Goal: Navigation & Orientation: Find specific page/section

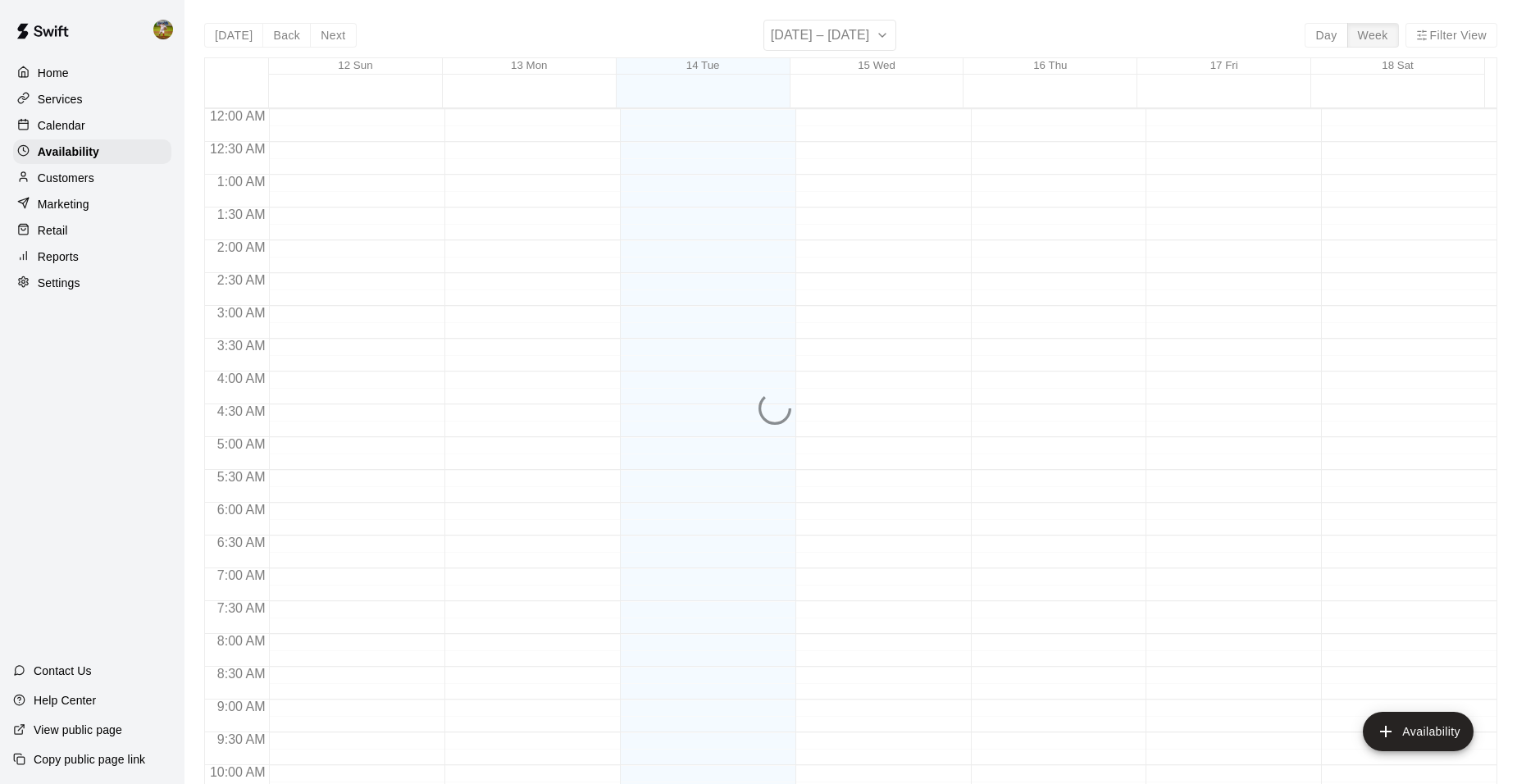
scroll to position [881, 0]
click at [80, 181] on p "Customers" at bounding box center [65, 177] width 57 height 17
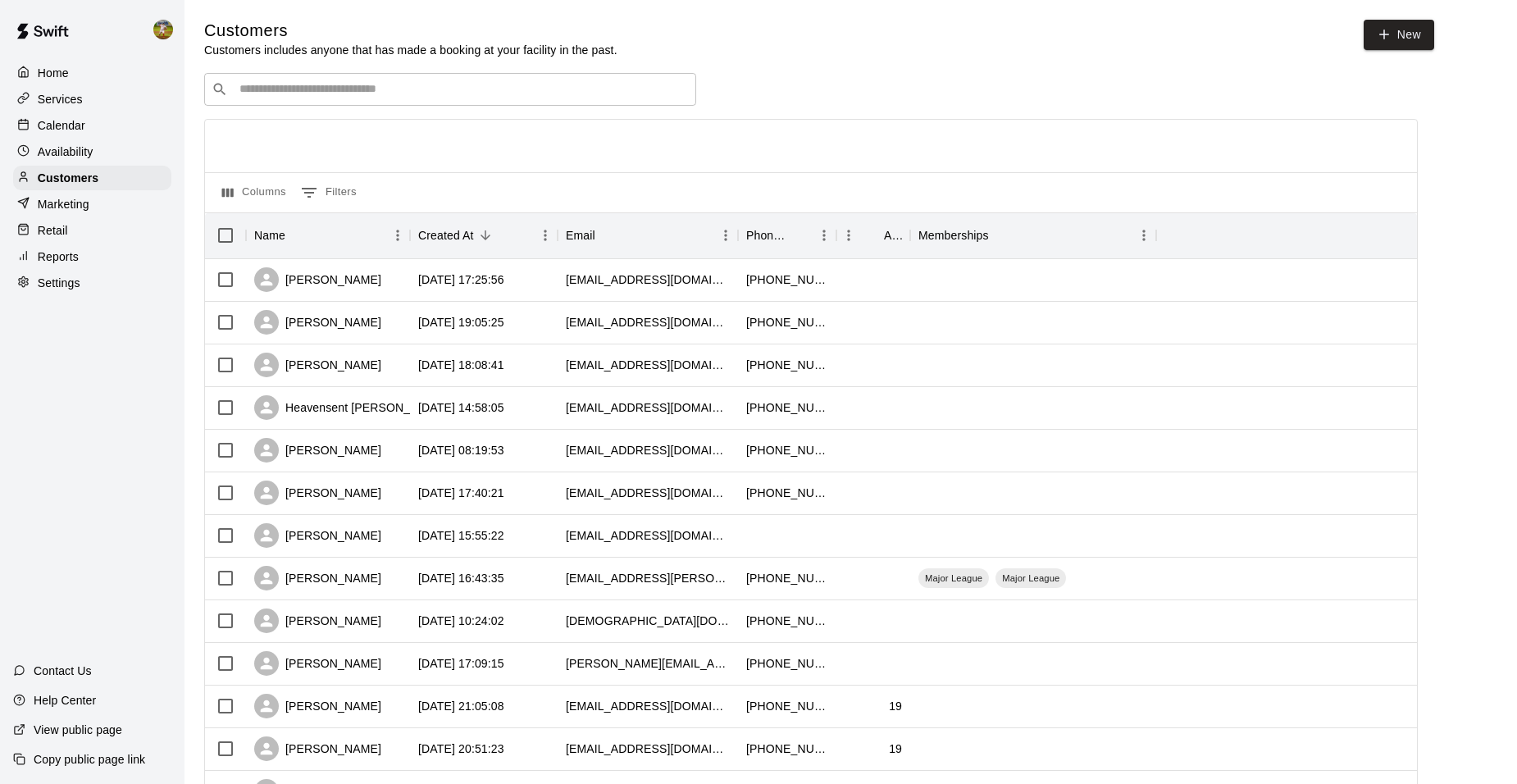
click at [83, 156] on p "Availability" at bounding box center [65, 151] width 56 height 17
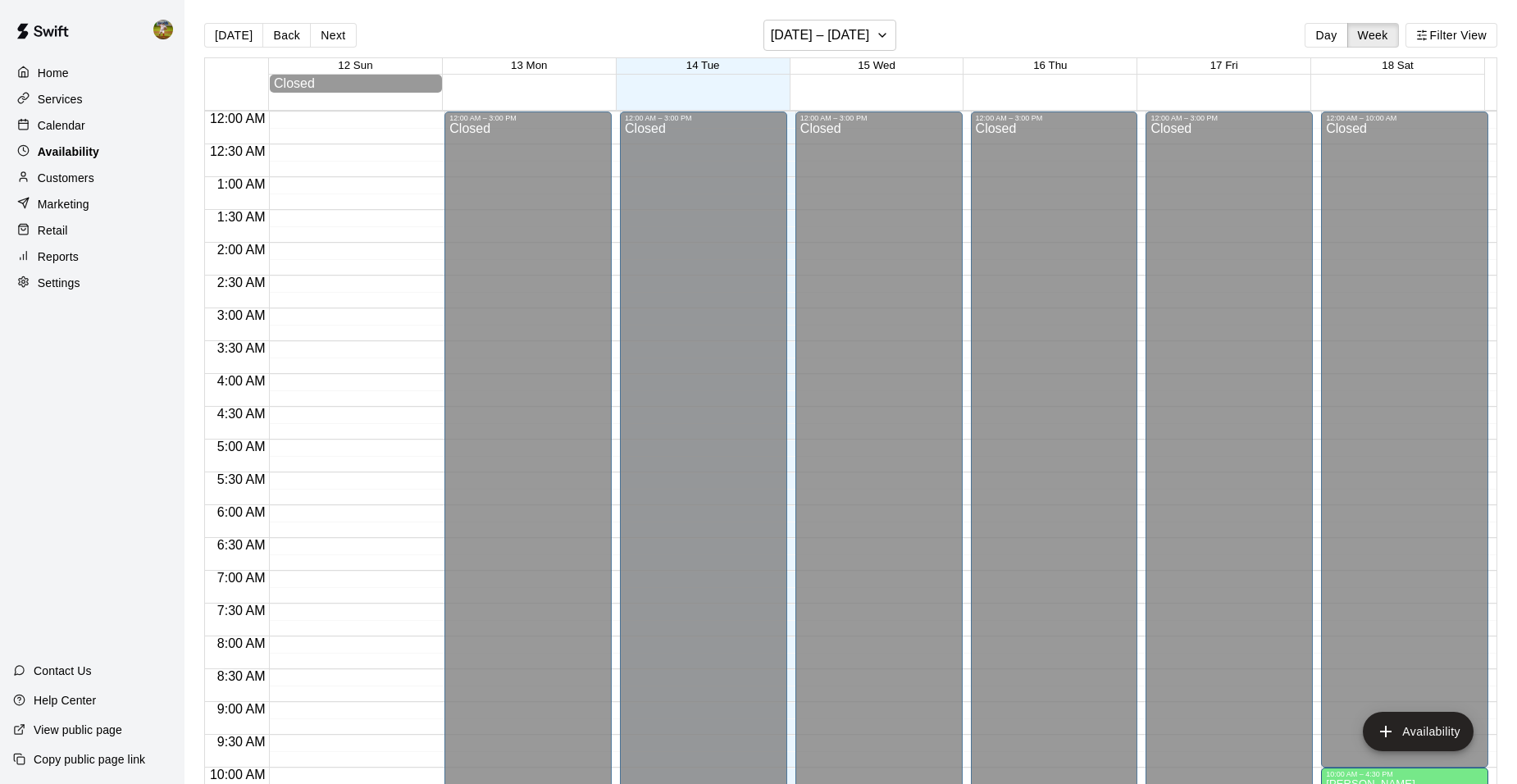
scroll to position [881, 0]
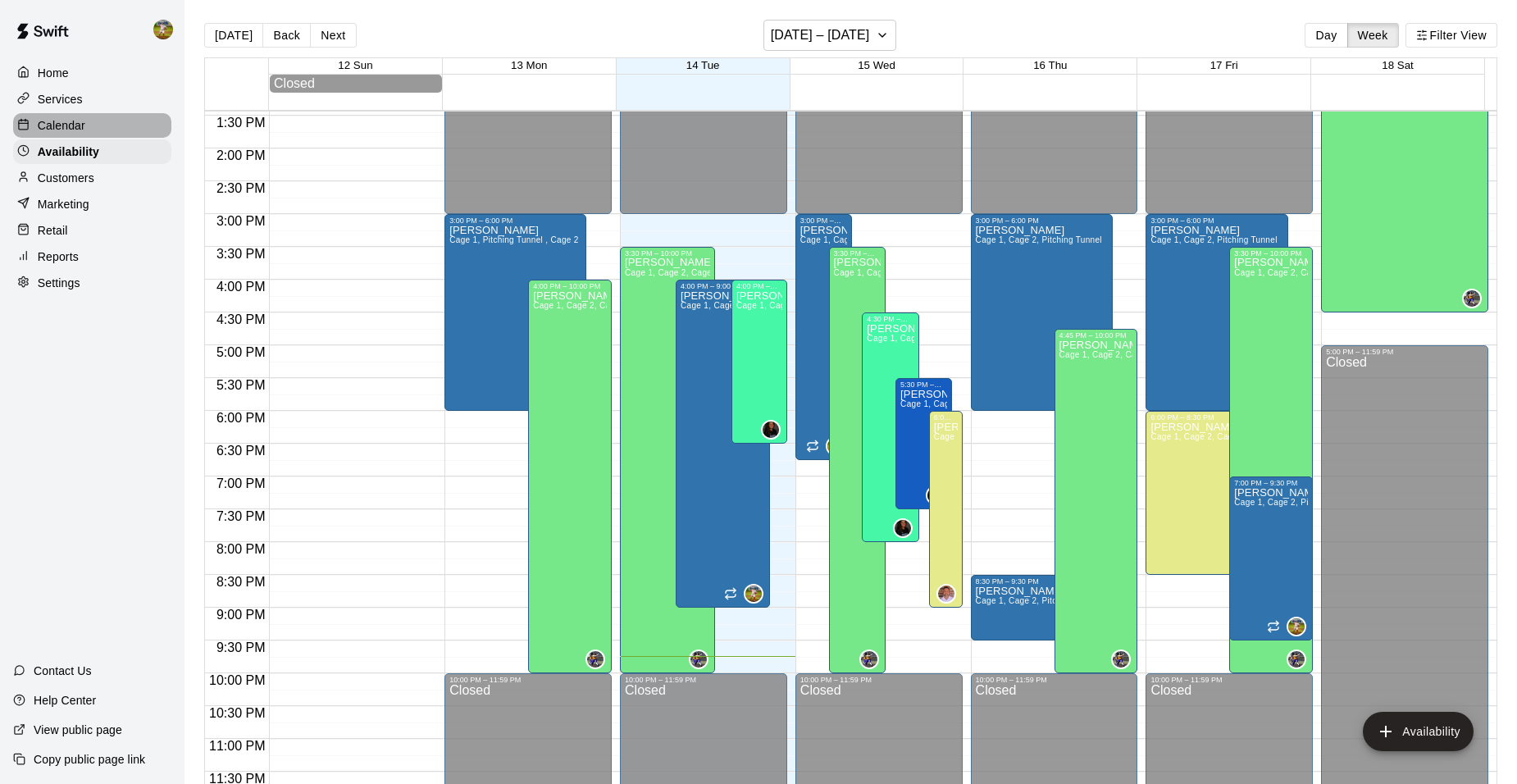
click at [90, 120] on div "Calendar" at bounding box center [92, 125] width 158 height 24
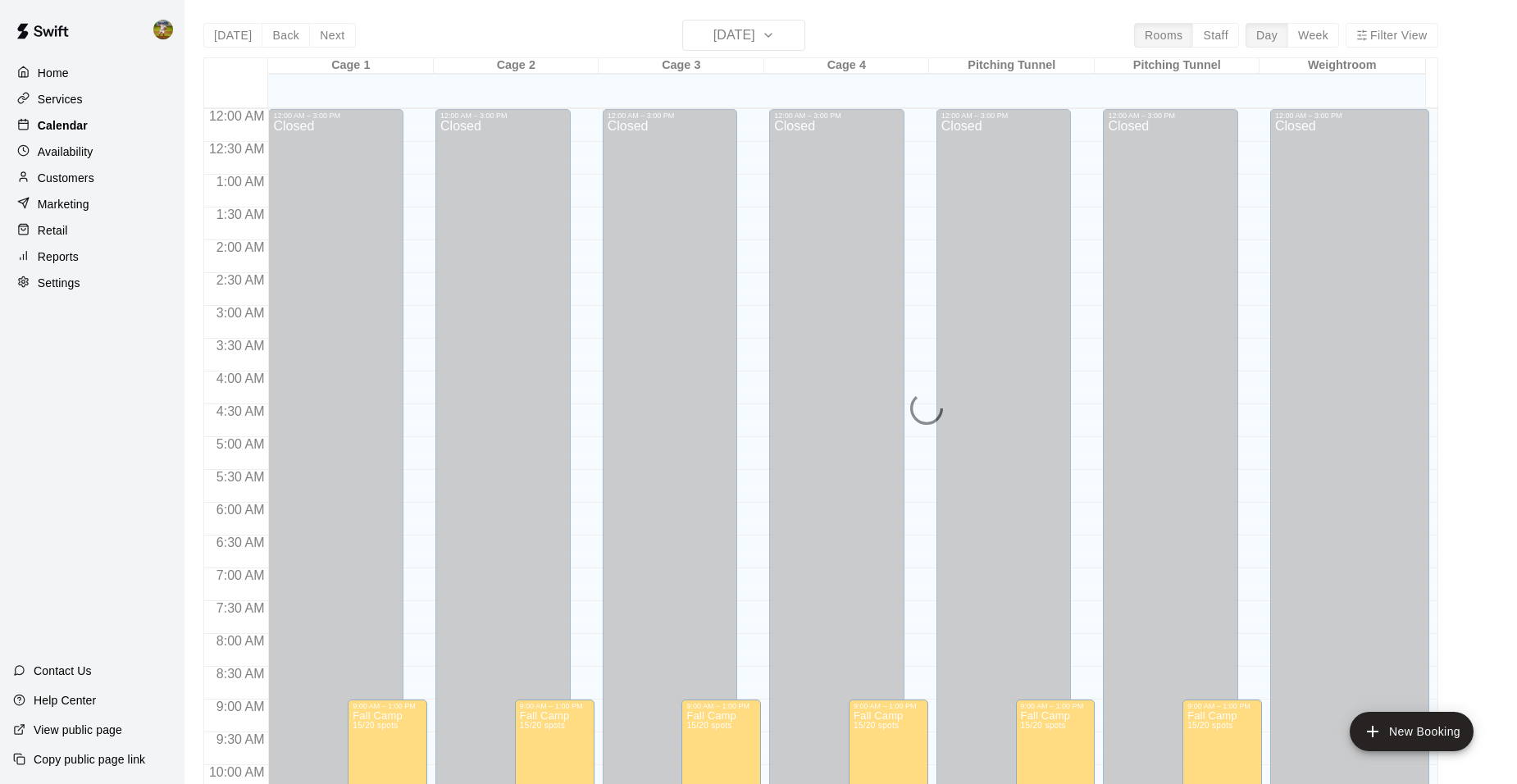
scroll to position [832, 0]
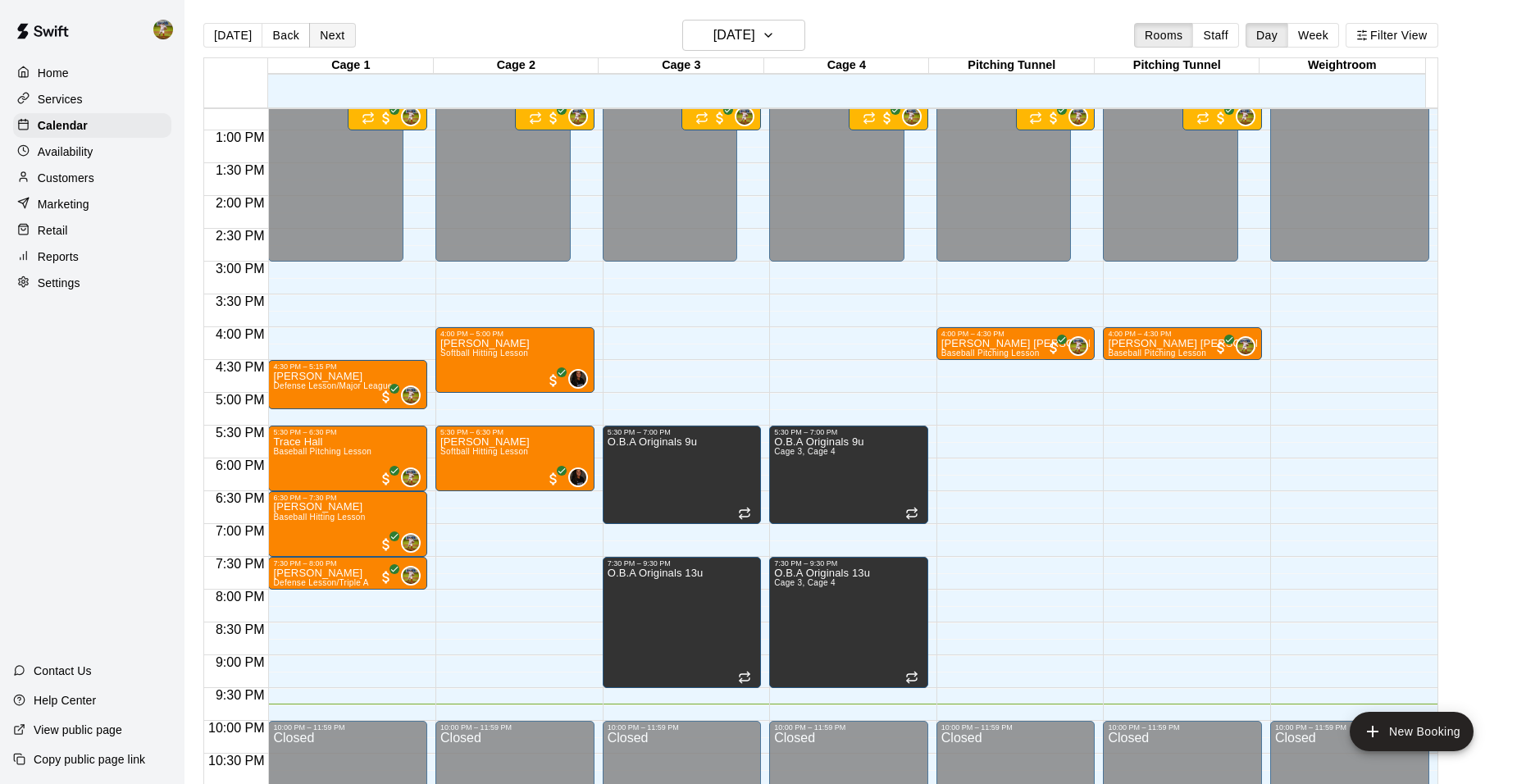
click at [323, 42] on button "Next" at bounding box center [332, 35] width 46 height 24
